Goal: Task Accomplishment & Management: Use online tool/utility

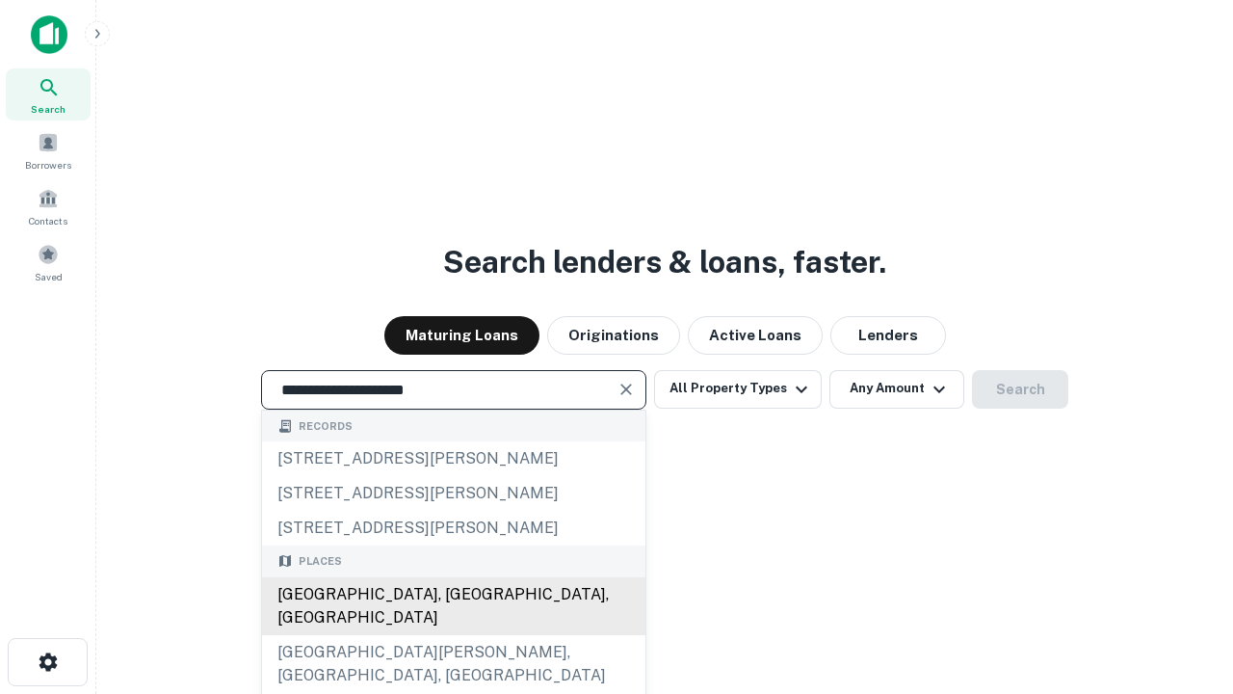
click at [453, 635] on div "[GEOGRAPHIC_DATA], [GEOGRAPHIC_DATA], [GEOGRAPHIC_DATA]" at bounding box center [453, 606] width 383 height 58
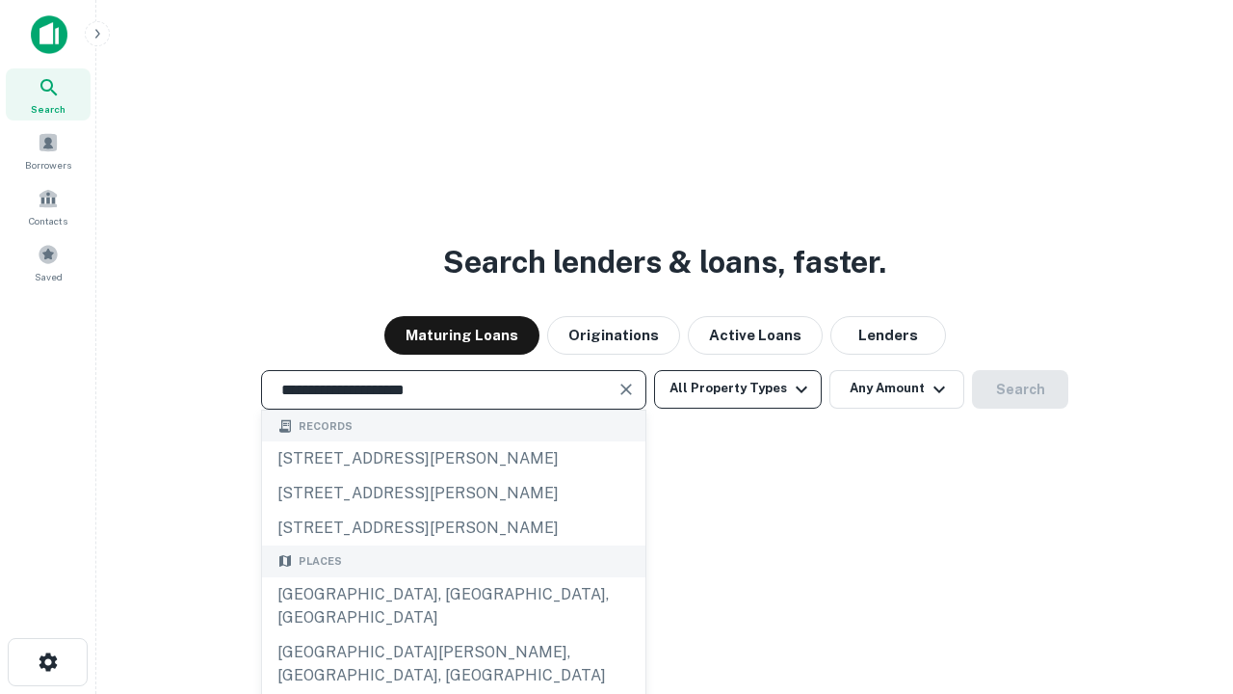
click at [738, 388] on button "All Property Types" at bounding box center [738, 389] width 168 height 39
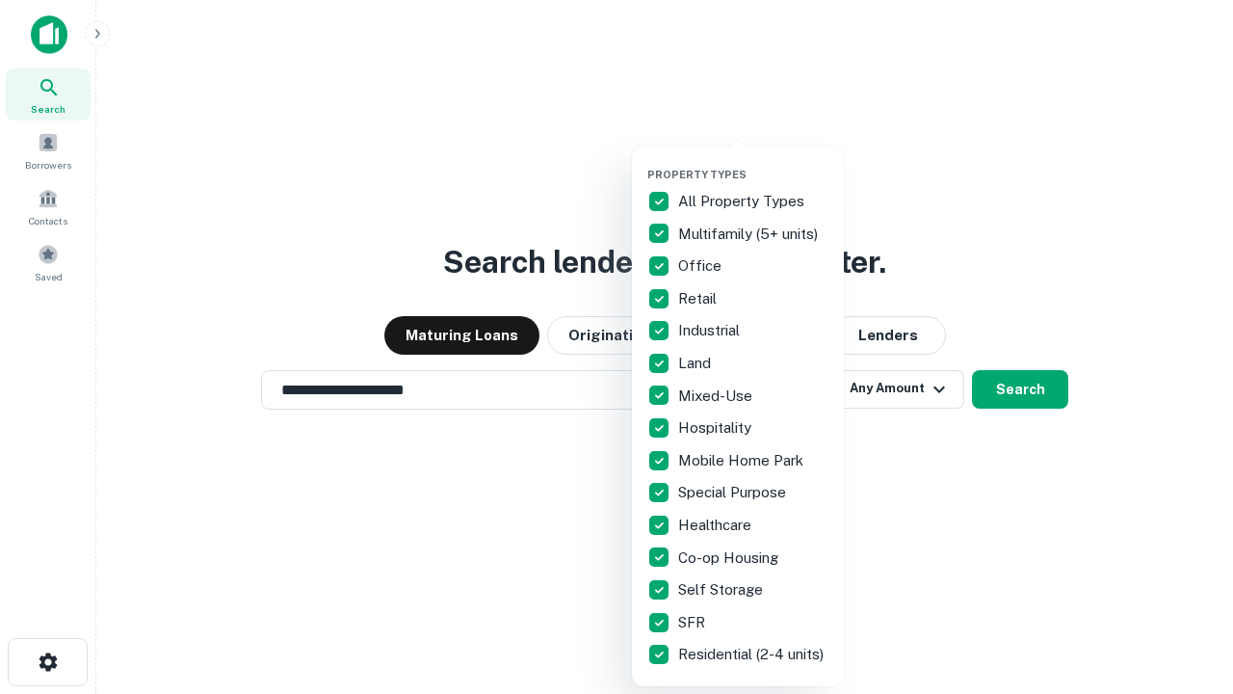
type input "**********"
click at [753, 162] on button "button" at bounding box center [753, 162] width 212 height 1
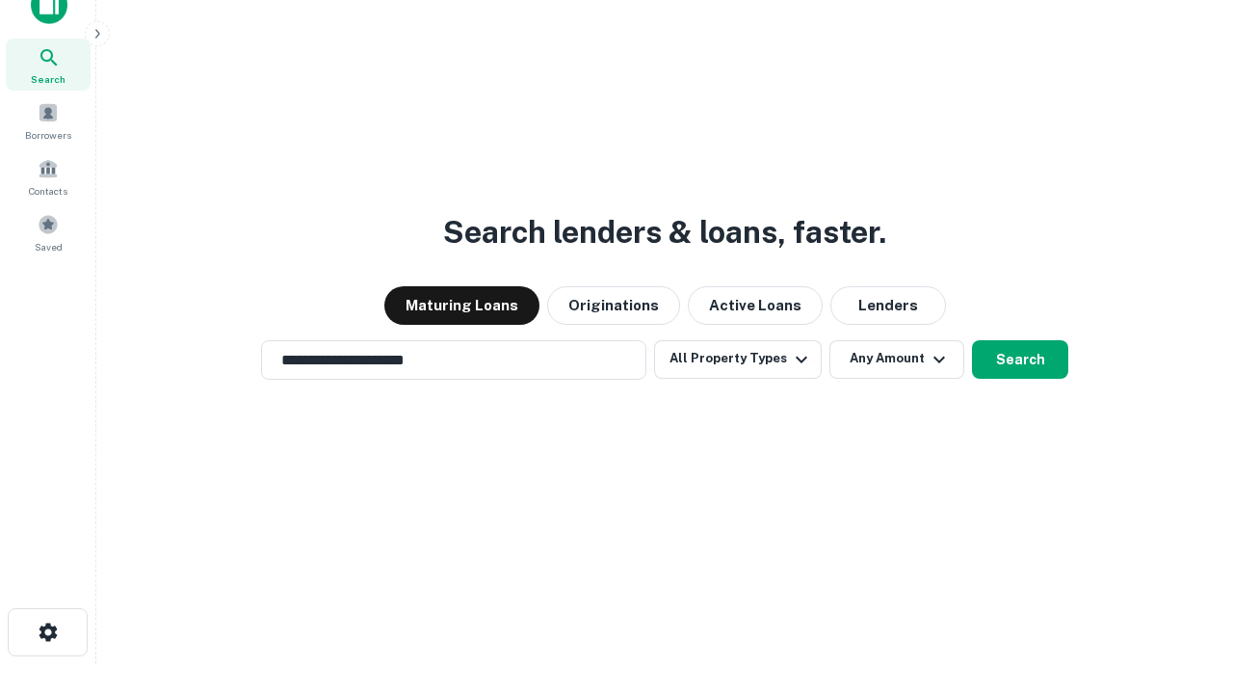
scroll to position [12, 232]
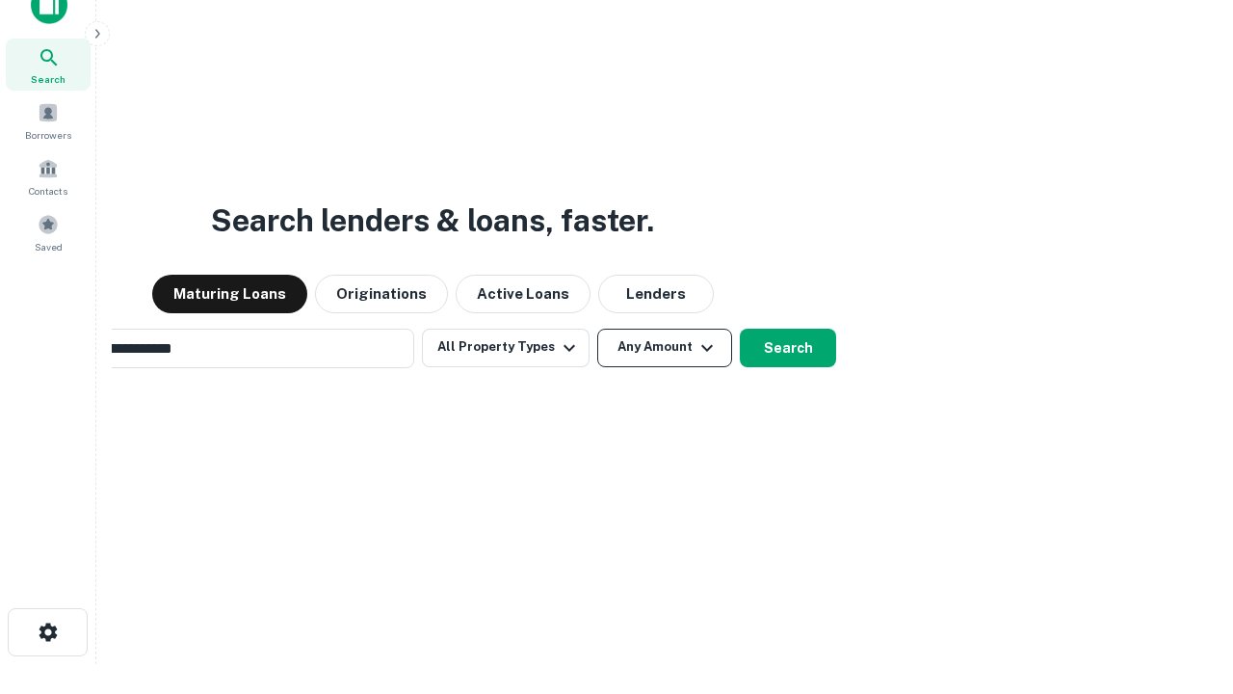
click at [597, 329] on button "Any Amount" at bounding box center [664, 348] width 135 height 39
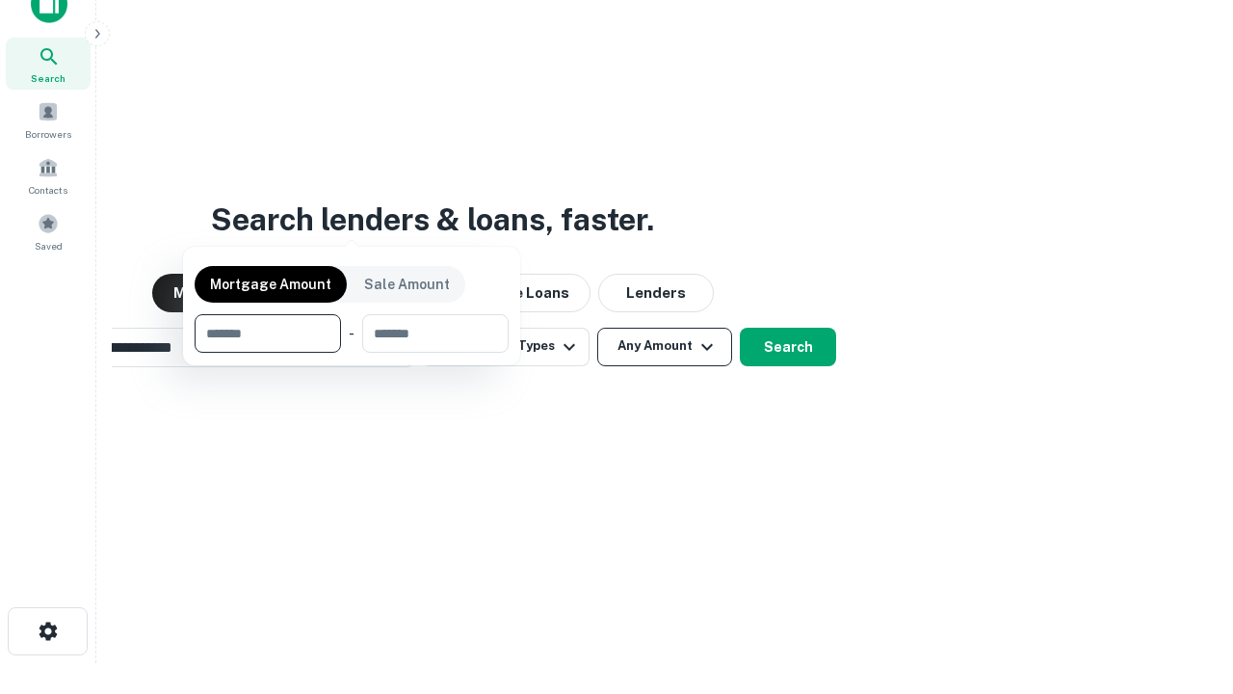
scroll to position [139, 545]
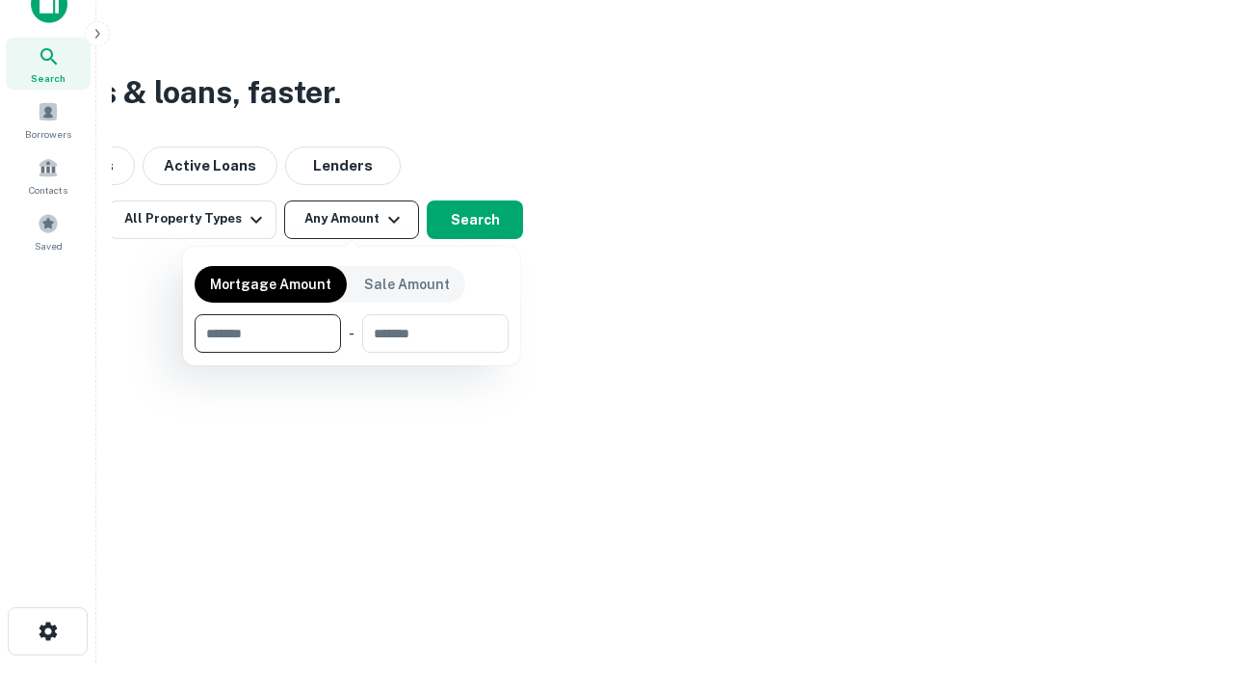
type input "*******"
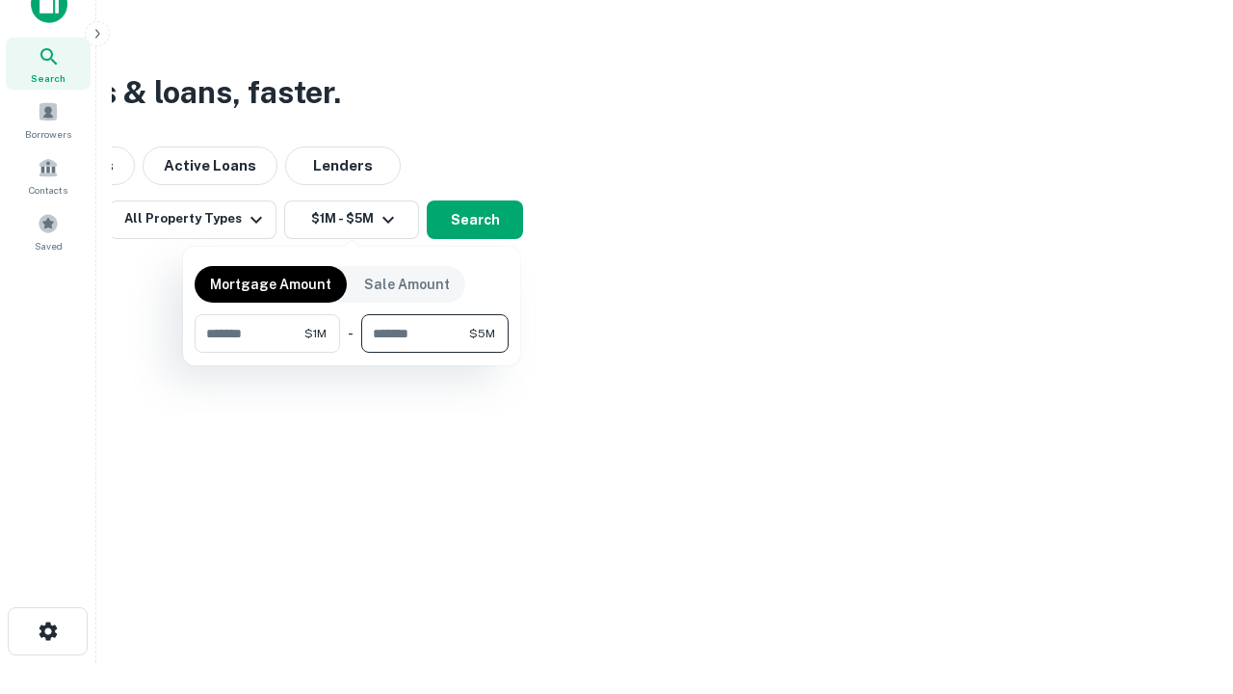
type input "*******"
click at [352, 353] on button "button" at bounding box center [352, 353] width 314 height 1
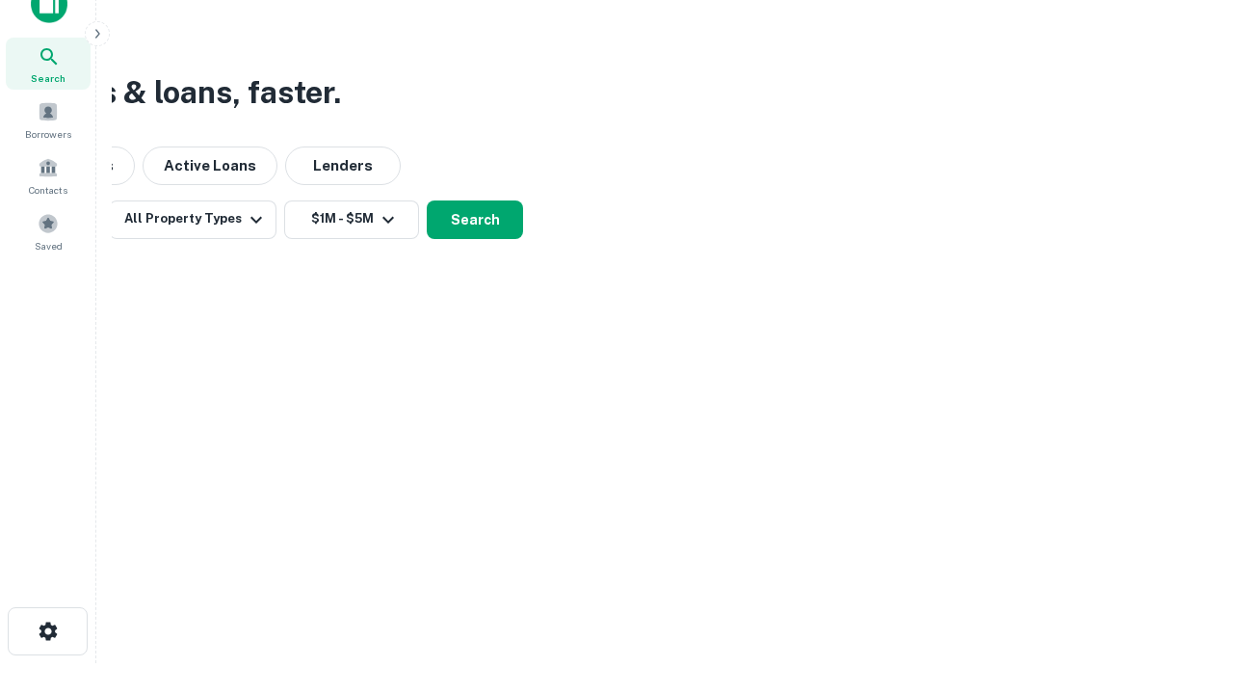
scroll to position [12, 356]
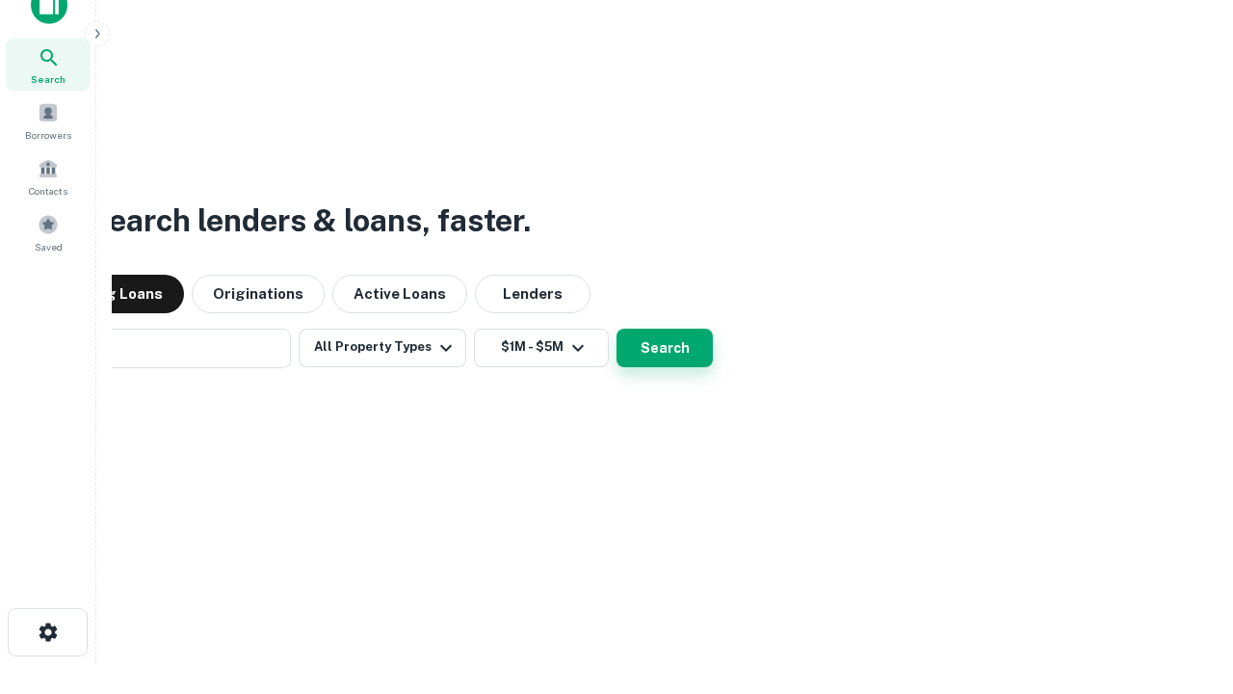
click at [617, 329] on button "Search" at bounding box center [665, 348] width 96 height 39
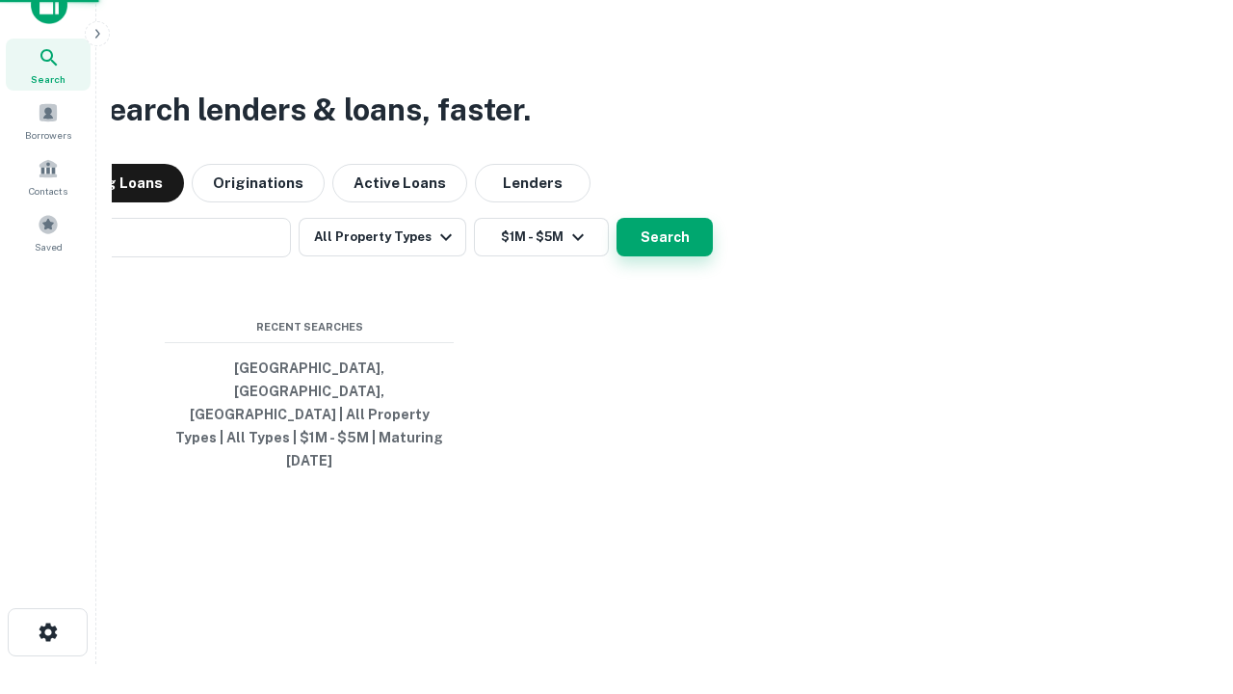
scroll to position [51, 545]
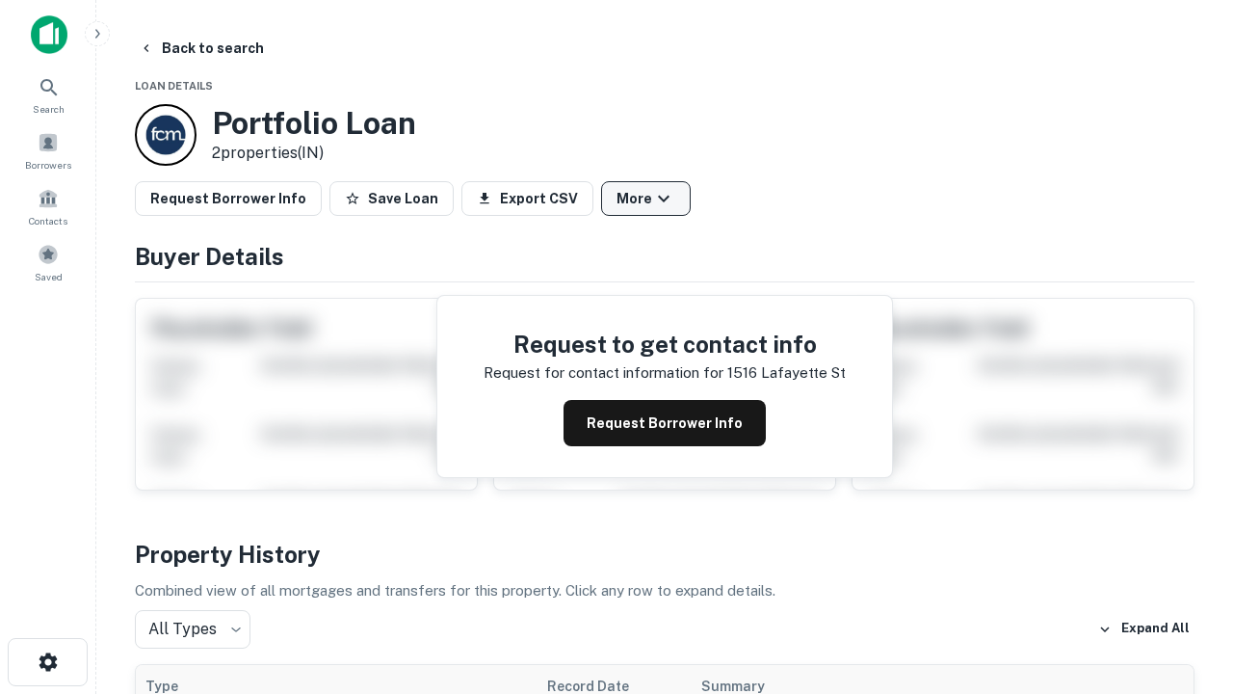
click at [646, 198] on button "More" at bounding box center [646, 198] width 90 height 35
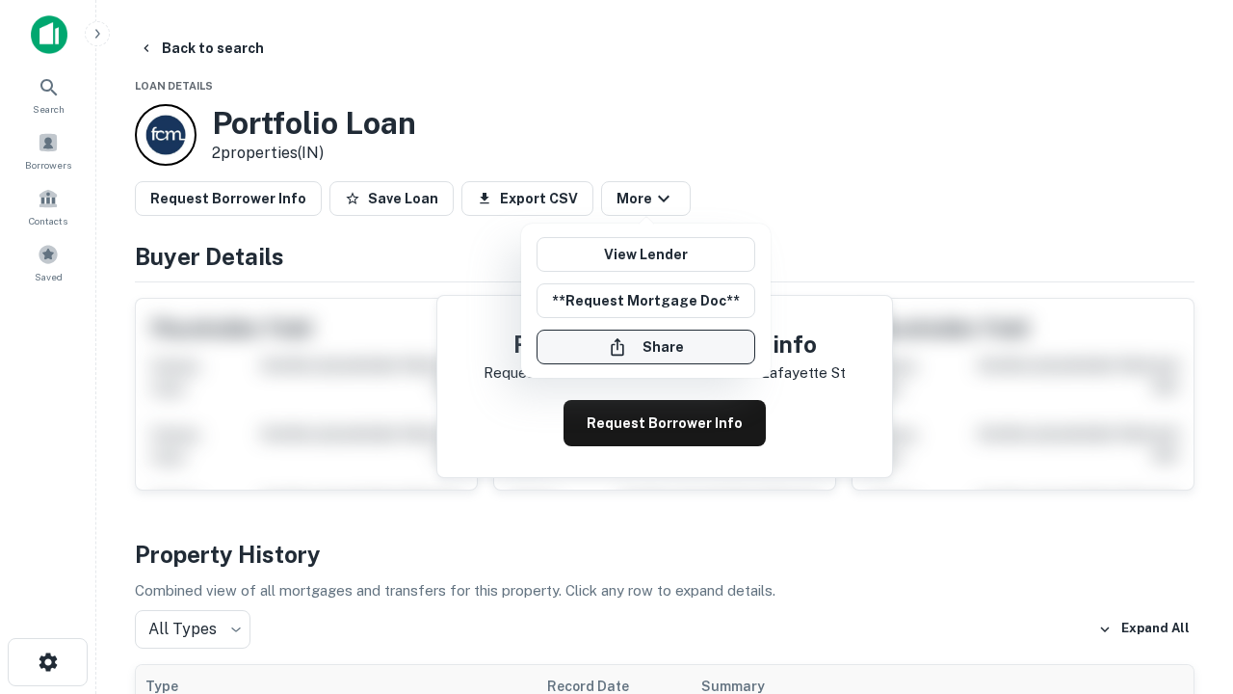
click at [646, 347] on button "Share" at bounding box center [646, 346] width 219 height 35
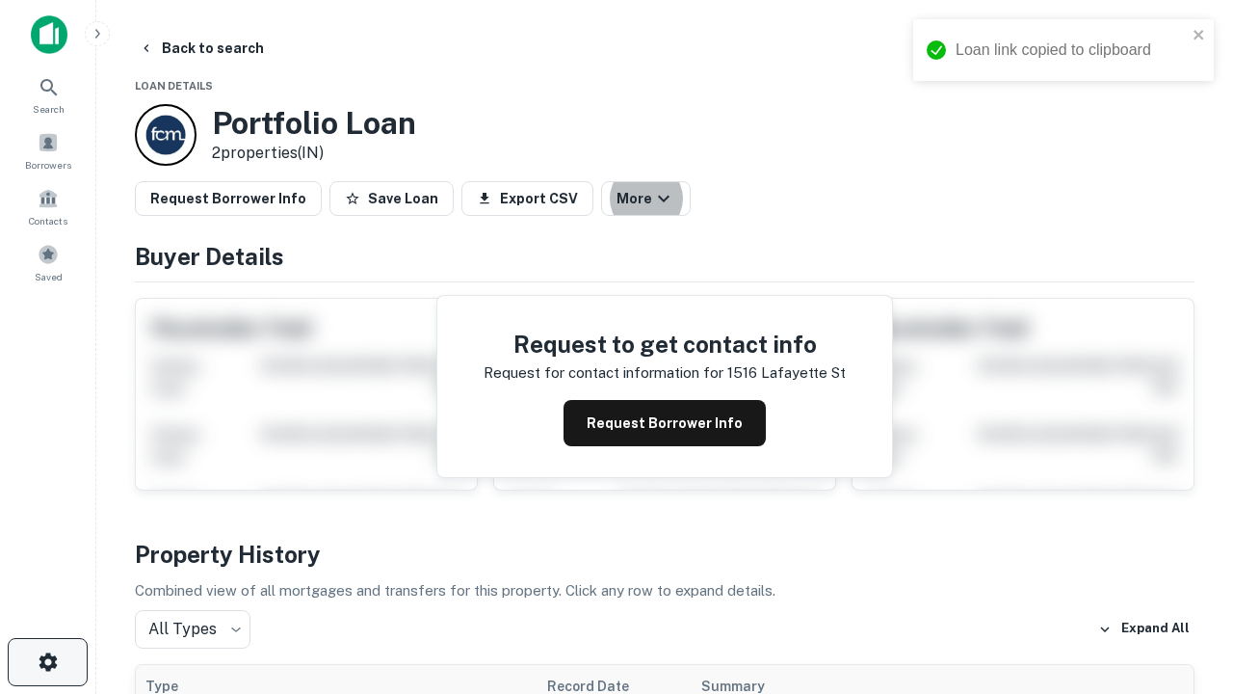
click at [47, 662] on icon "button" at bounding box center [48, 661] width 23 height 23
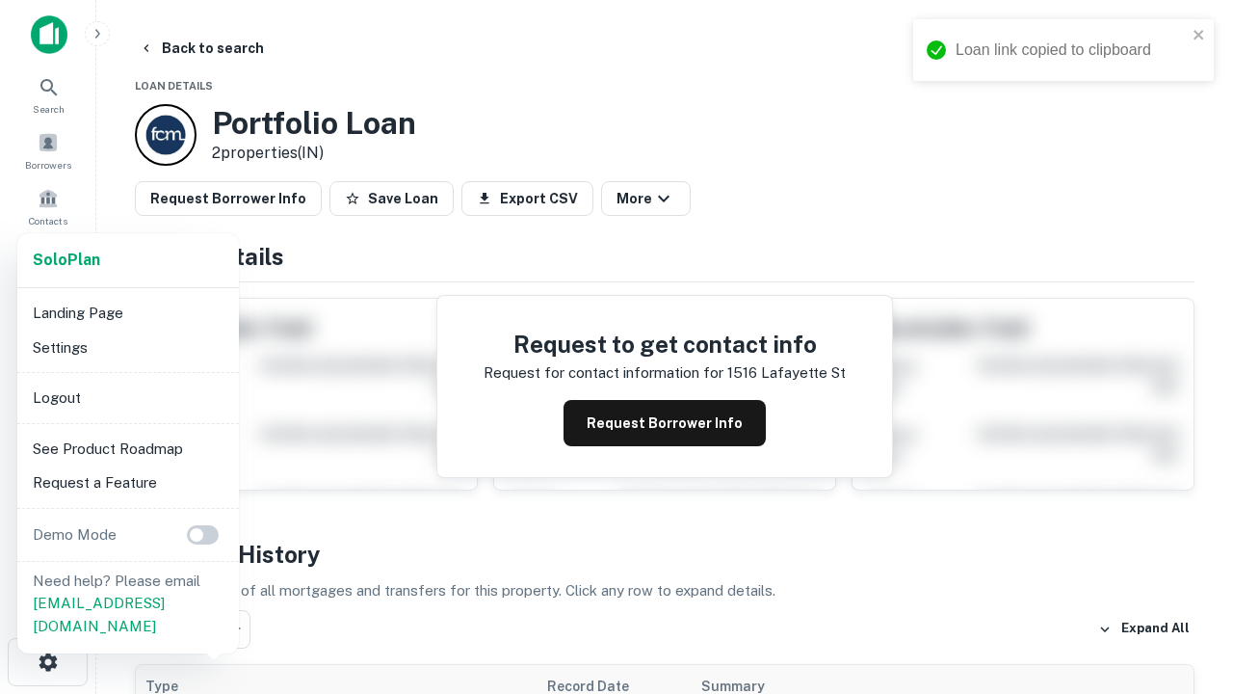
click at [127, 397] on li "Logout" at bounding box center [128, 398] width 206 height 35
